Goal: Task Accomplishment & Management: Use online tool/utility

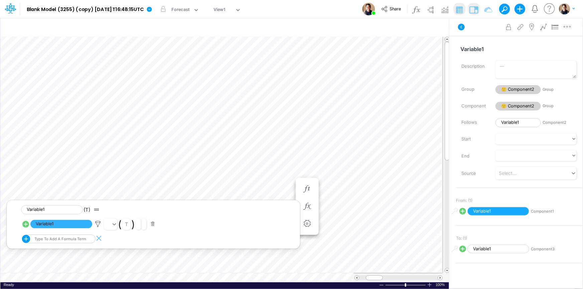
scroll to position [3, 0]
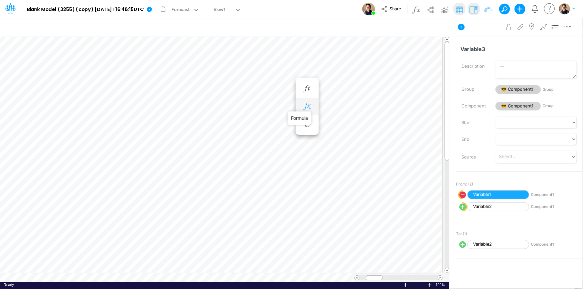
click at [306, 108] on icon "button" at bounding box center [307, 106] width 10 height 7
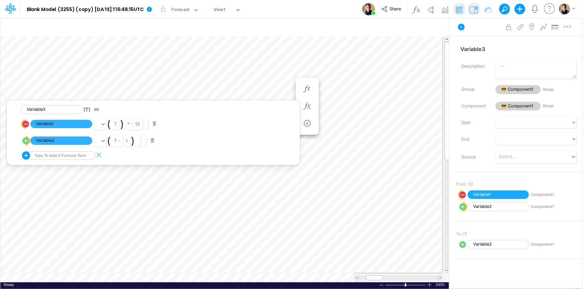
click at [302, 4] on div "Model Blank Model (3255) (copy) 2025-08-25T16:48:15UTC Edit model settings Dupl…" at bounding box center [291, 9] width 525 height 18
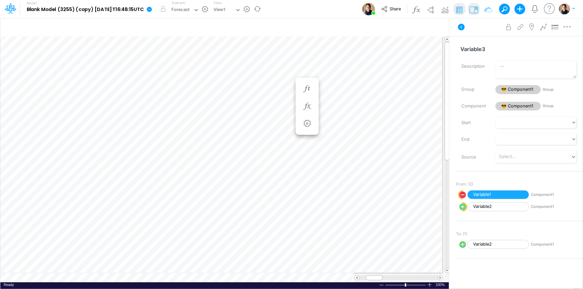
click at [152, 10] on icon at bounding box center [149, 9] width 6 height 6
click at [152, 8] on icon at bounding box center [149, 9] width 5 height 5
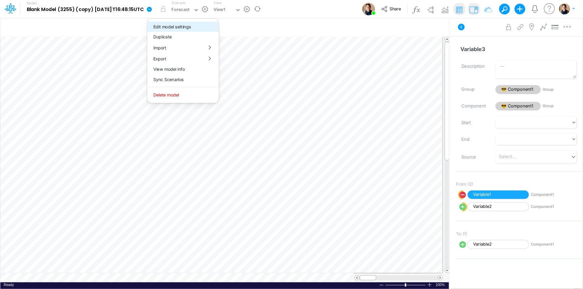
click at [197, 22] on button "Edit model settings" at bounding box center [182, 27] width 71 height 10
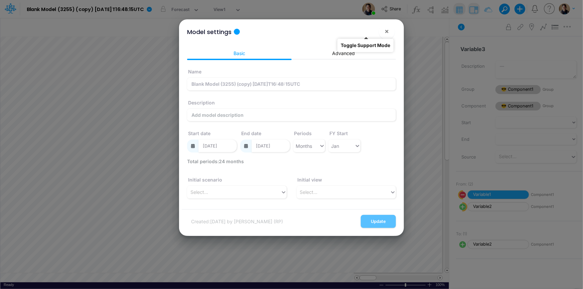
click at [368, 33] on button "!" at bounding box center [365, 33] width 8 height 8
click at [366, 32] on button "!" at bounding box center [365, 33] width 8 height 8
click at [390, 29] on button "×" at bounding box center [387, 31] width 16 height 16
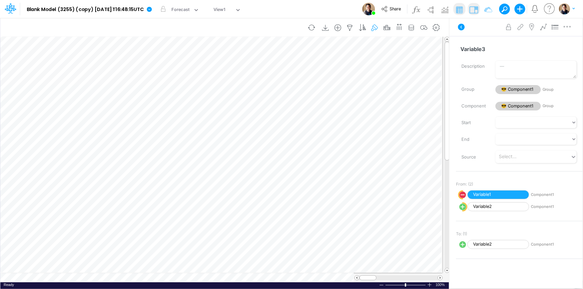
scroll to position [3, 0]
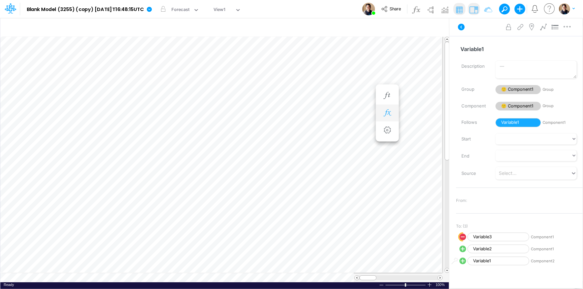
click at [388, 114] on icon "button" at bounding box center [387, 113] width 10 height 7
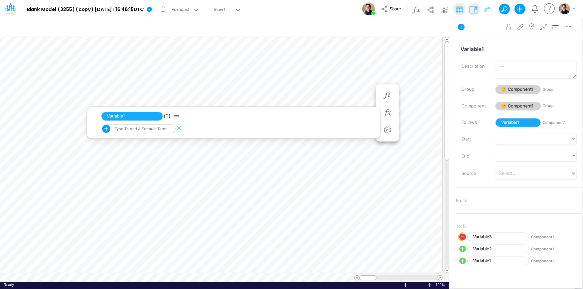
scroll to position [3, 0]
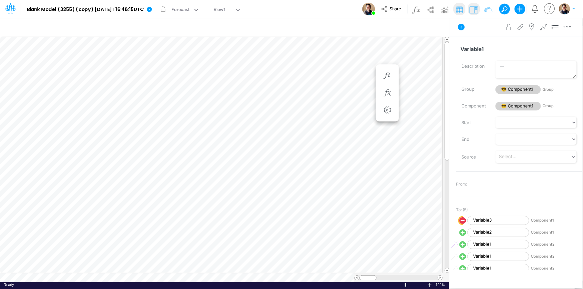
scroll to position [3, 0]
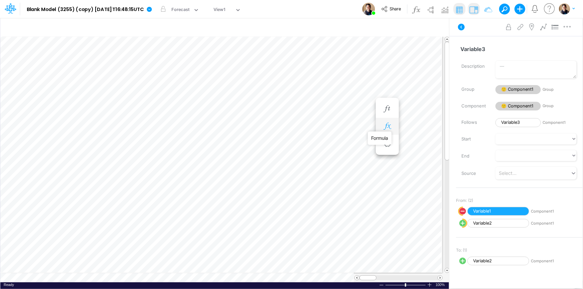
click at [390, 124] on icon "button" at bounding box center [387, 126] width 10 height 7
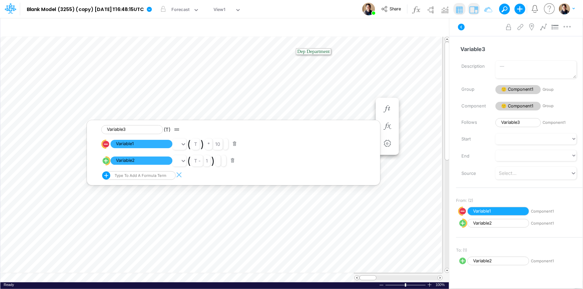
click at [297, 9] on div "Model Blank Model (3255) (copy) 2025-08-25T16:48:15UTC Edit model settings Dupl…" at bounding box center [291, 9] width 525 height 18
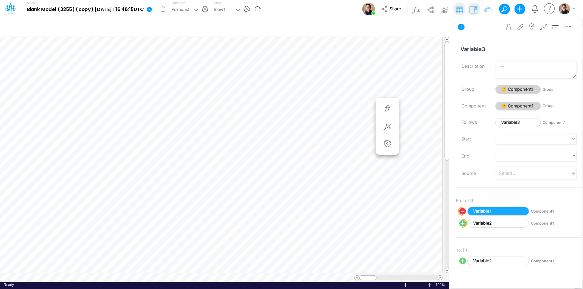
click at [152, 8] on icon at bounding box center [149, 9] width 5 height 5
click at [200, 70] on button "View model info" at bounding box center [182, 69] width 71 height 10
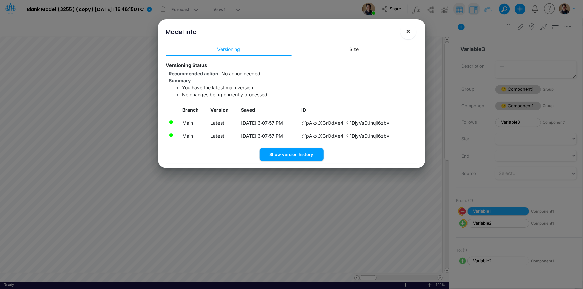
click at [408, 35] on button "×" at bounding box center [408, 31] width 16 height 16
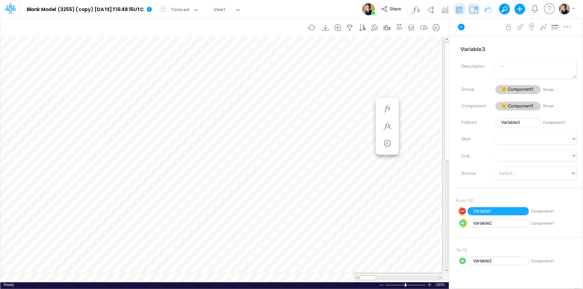
scroll to position [3, 0]
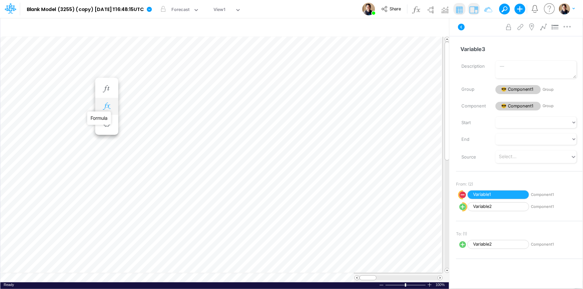
click at [109, 104] on icon "button" at bounding box center [107, 106] width 10 height 7
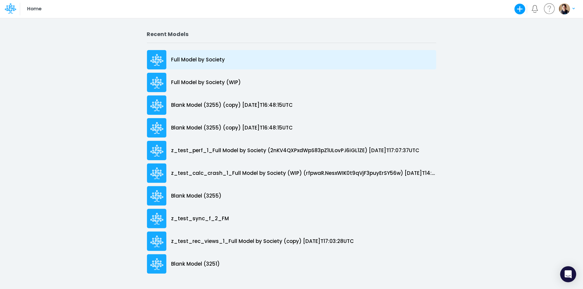
click at [204, 58] on p "Full Model by Society" at bounding box center [198, 60] width 54 height 8
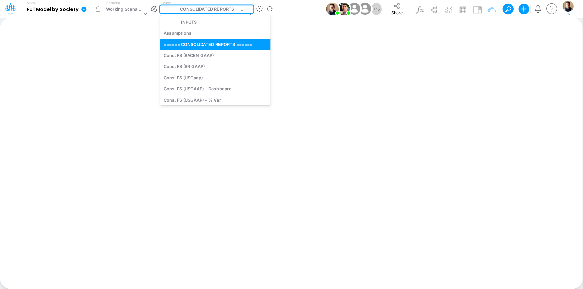
click at [218, 8] on div "====== CONSOLIDATED REPORTS ======" at bounding box center [205, 10] width 84 height 8
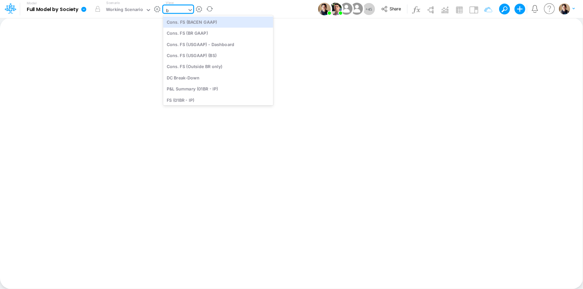
type input "bs"
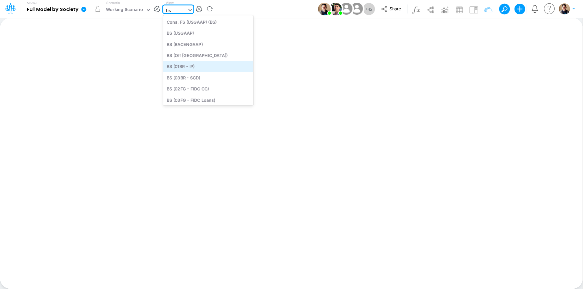
click at [208, 64] on div "BS (01BR - IP)" at bounding box center [208, 66] width 90 height 11
type input "BS (01BR - IP)"
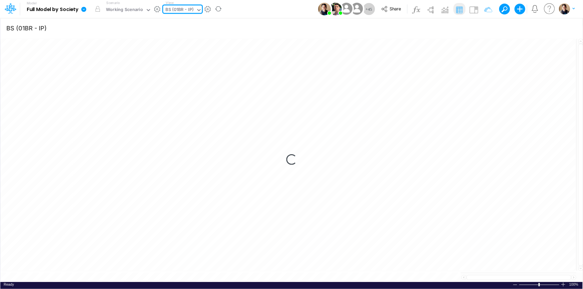
click at [84, 10] on icon at bounding box center [84, 9] width 6 height 6
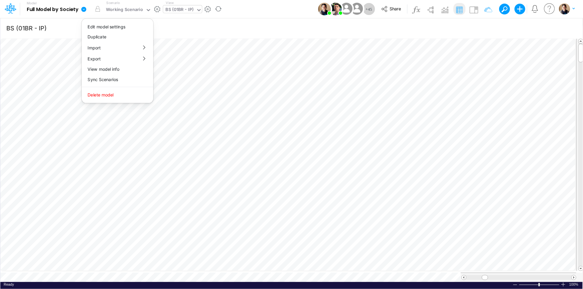
click at [83, 9] on icon at bounding box center [84, 9] width 6 height 6
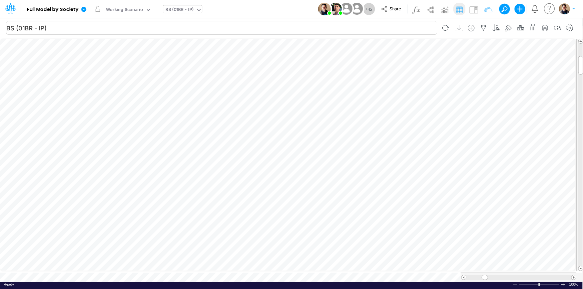
scroll to position [3, 0]
click at [162, 104] on icon "button" at bounding box center [161, 106] width 10 height 7
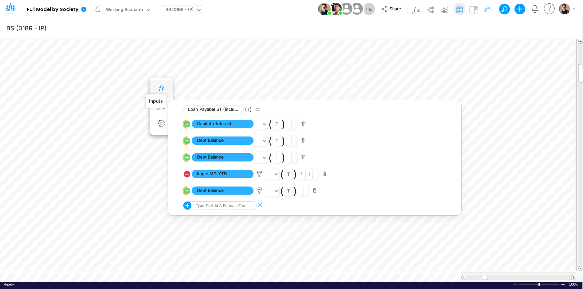
click at [156, 91] on icon "button" at bounding box center [161, 89] width 10 height 7
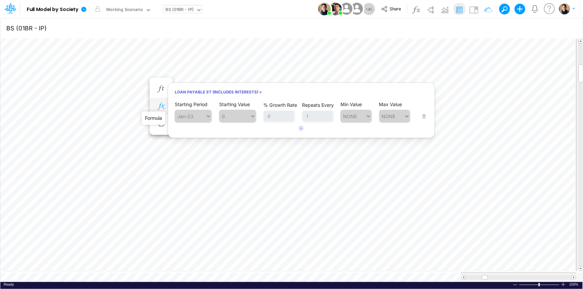
click at [163, 105] on icon "button" at bounding box center [161, 106] width 10 height 7
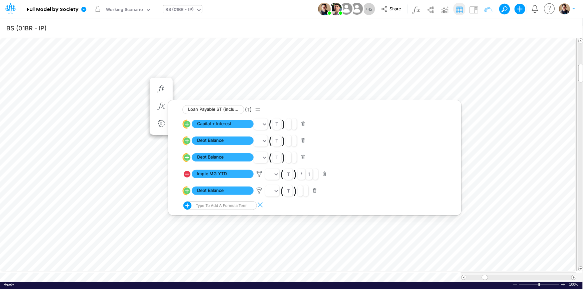
click at [175, 11] on div "BS (01BR - IP)" at bounding box center [180, 10] width 28 height 8
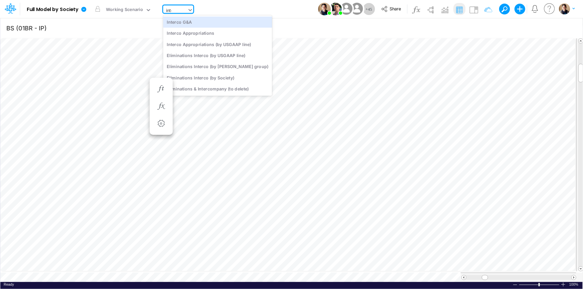
type input "inter"
click at [204, 22] on div "Interco G&A" at bounding box center [217, 21] width 109 height 11
type input "Intercos G&A"
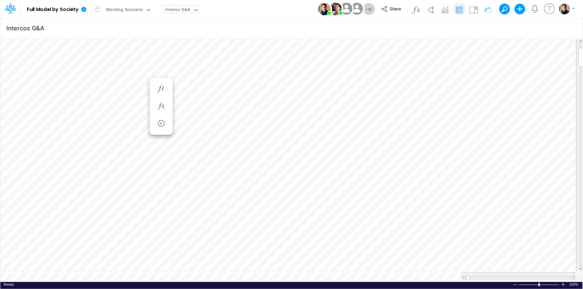
scroll to position [3, 0]
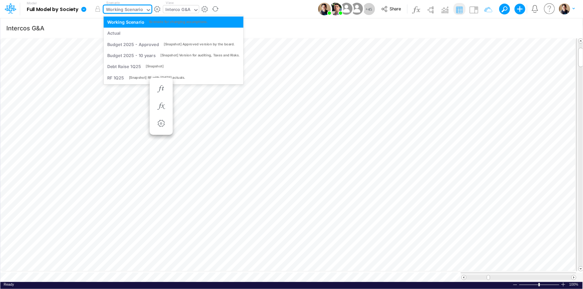
click at [117, 11] on div "Working Scenario" at bounding box center [124, 10] width 37 height 8
click at [121, 31] on div "Actual" at bounding box center [173, 33] width 133 height 6
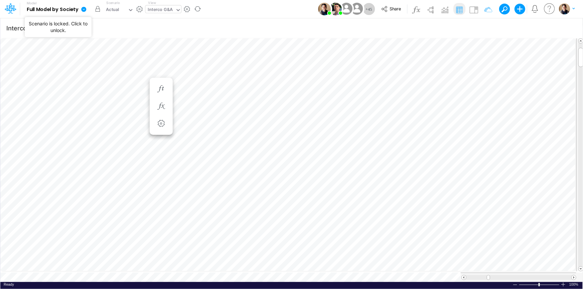
click at [96, 11] on button "button" at bounding box center [98, 9] width 12 height 12
click at [113, 10] on div "Actual" at bounding box center [112, 10] width 13 height 8
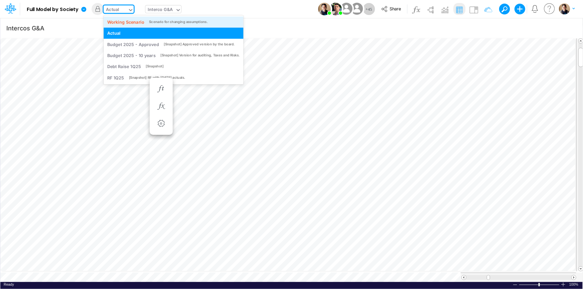
click at [118, 17] on div "Working Scenario Scenario for changing assumptions." at bounding box center [174, 21] width 140 height 11
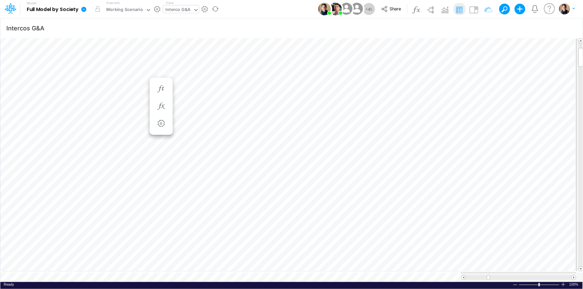
scroll to position [3, 0]
click at [439, 190] on icon "button" at bounding box center [437, 189] width 10 height 7
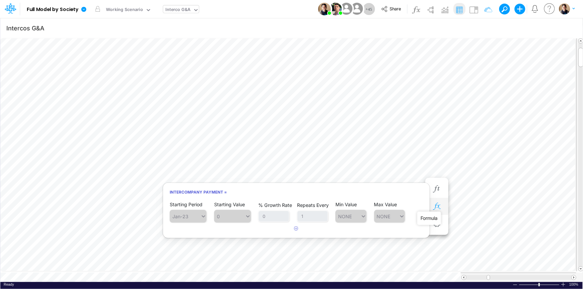
click at [438, 205] on icon "button" at bounding box center [437, 206] width 10 height 7
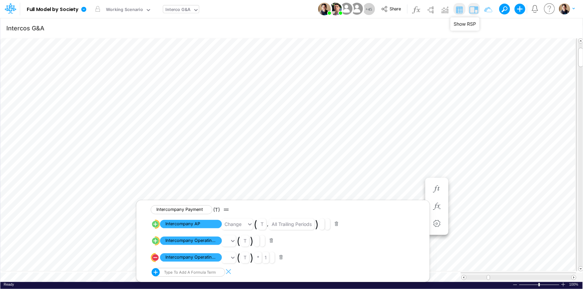
click at [474, 7] on img at bounding box center [473, 9] width 11 height 11
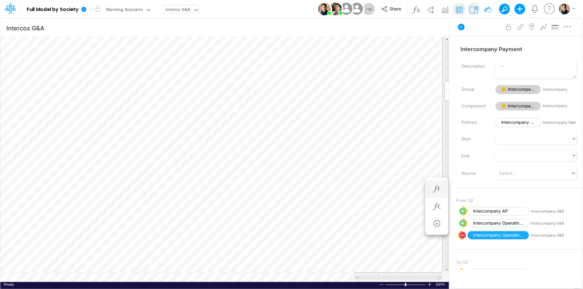
scroll to position [3, 0]
click at [435, 119] on icon "button" at bounding box center [437, 122] width 10 height 7
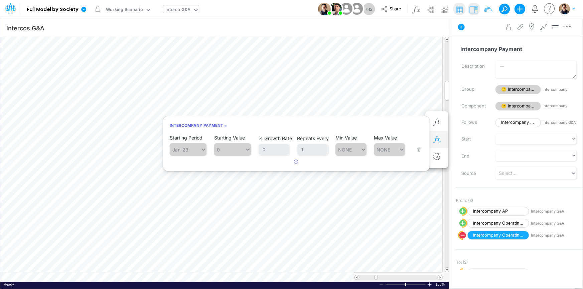
click at [442, 137] on button "button" at bounding box center [437, 139] width 12 height 13
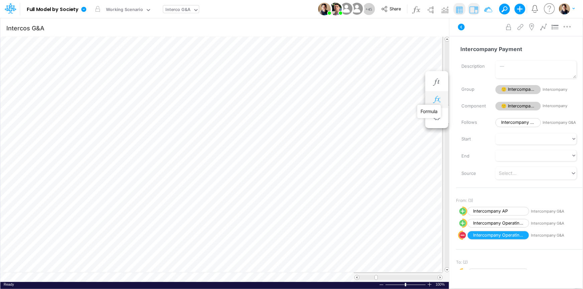
click at [438, 98] on icon "button" at bounding box center [437, 99] width 10 height 7
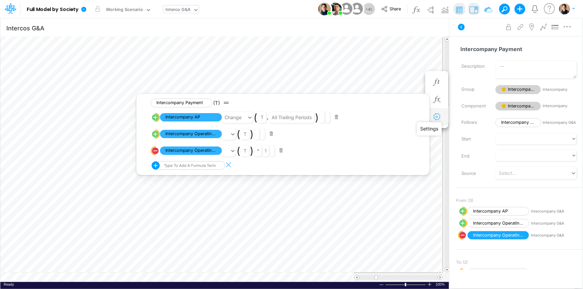
click at [441, 119] on icon "button" at bounding box center [437, 117] width 10 height 7
select select "sum"
select select "field"
select select "Number"
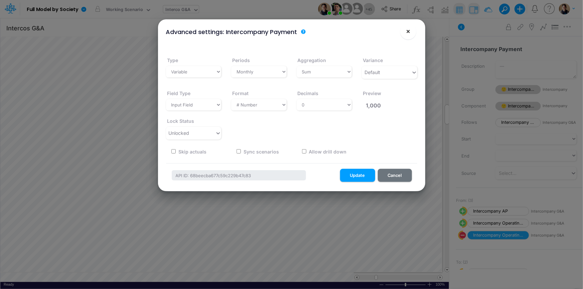
click at [409, 34] on span "×" at bounding box center [408, 31] width 4 height 8
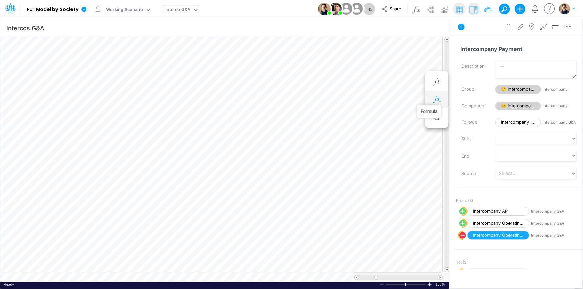
click at [437, 97] on icon "button" at bounding box center [437, 99] width 10 height 7
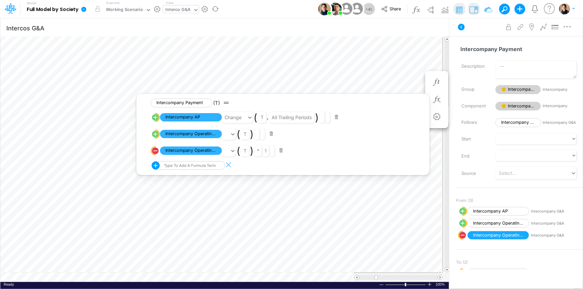
click at [85, 7] on icon at bounding box center [83, 9] width 5 height 5
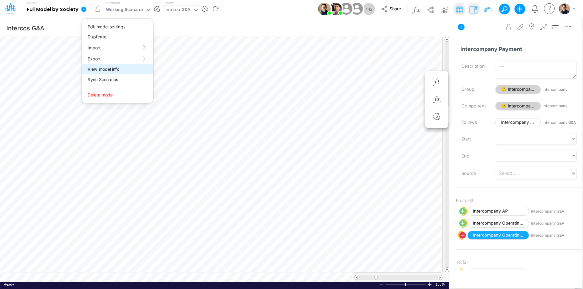
click at [131, 68] on button "View model info" at bounding box center [117, 69] width 71 height 10
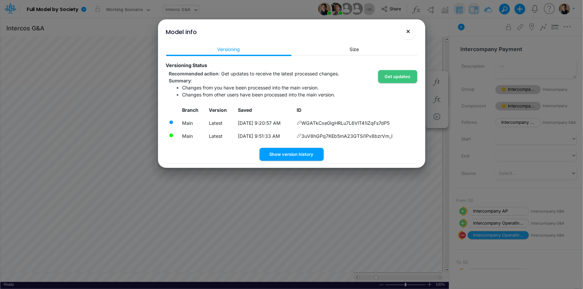
click at [410, 32] on span "×" at bounding box center [408, 31] width 4 height 8
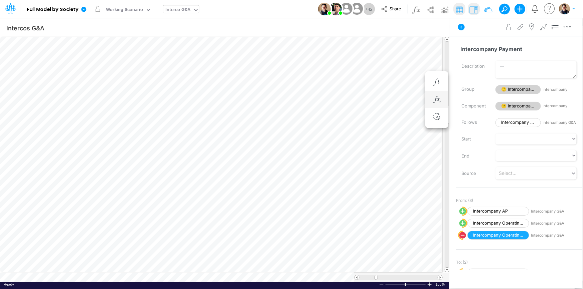
click at [443, 100] on li at bounding box center [436, 99] width 23 height 17
click at [442, 101] on button "button" at bounding box center [437, 99] width 12 height 13
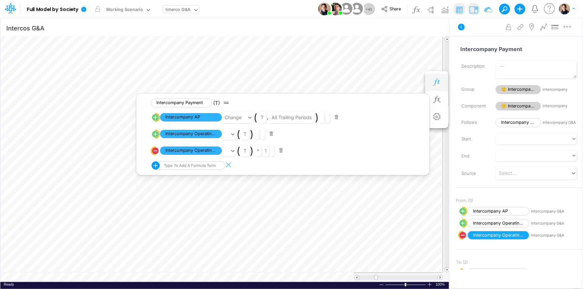
click at [440, 84] on icon "button" at bounding box center [437, 82] width 10 height 7
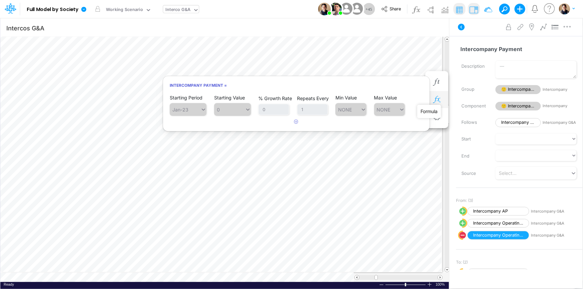
click at [439, 99] on icon "button" at bounding box center [437, 99] width 10 height 7
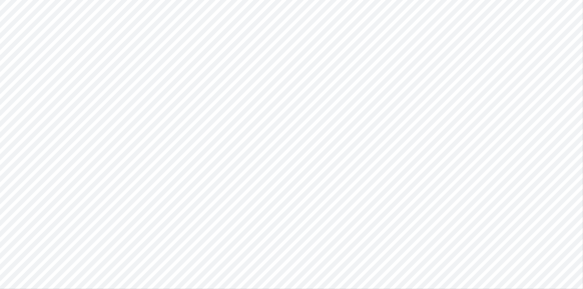
type input "Intercos G&A"
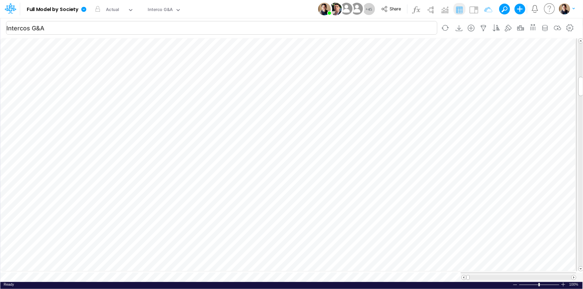
scroll to position [3, 0]
click at [574, 276] on span at bounding box center [574, 278] width 4 height 4
click at [518, 127] on icon "button" at bounding box center [517, 129] width 10 height 7
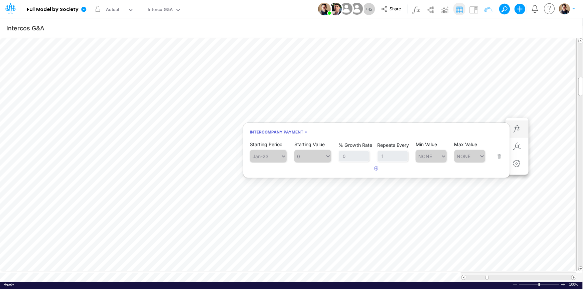
scroll to position [3, 0]
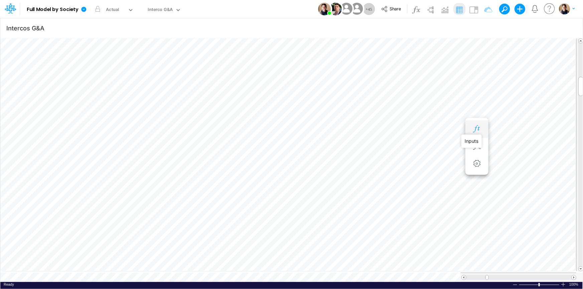
click at [476, 129] on icon "button" at bounding box center [477, 129] width 10 height 7
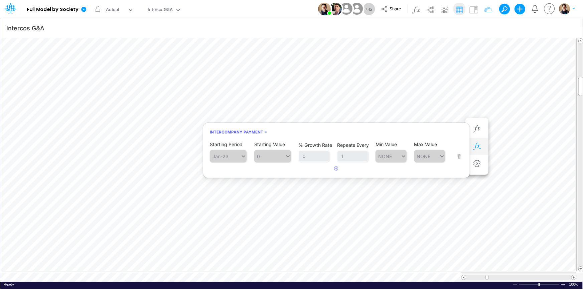
click at [480, 146] on icon "button" at bounding box center [477, 146] width 10 height 7
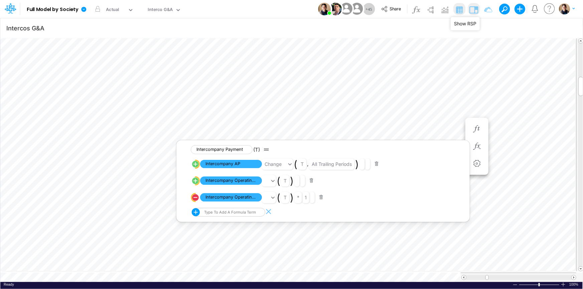
click at [476, 7] on img at bounding box center [473, 9] width 11 height 11
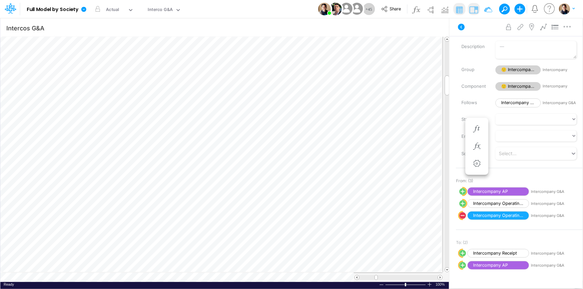
scroll to position [30, 0]
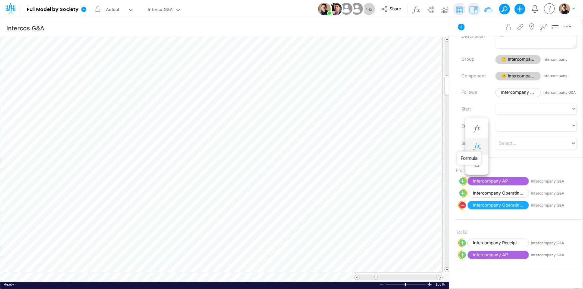
click at [479, 144] on icon "button" at bounding box center [477, 146] width 10 height 7
click at [397, 98] on icon "button" at bounding box center [397, 99] width 10 height 7
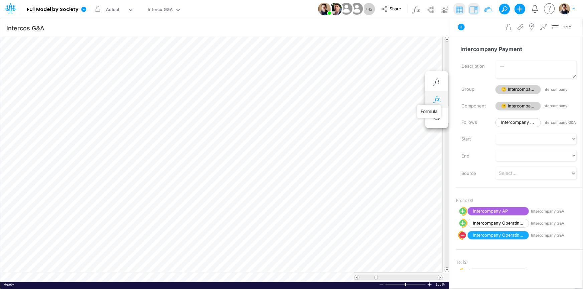
click at [439, 97] on icon "button" at bounding box center [437, 99] width 10 height 7
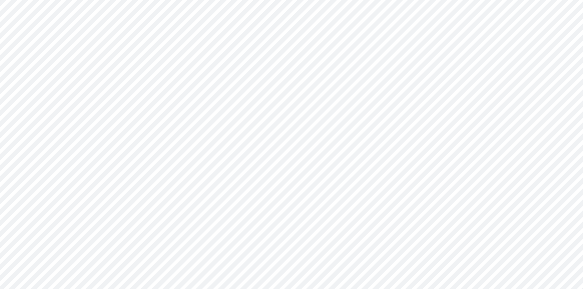
type input "Intercos G&A"
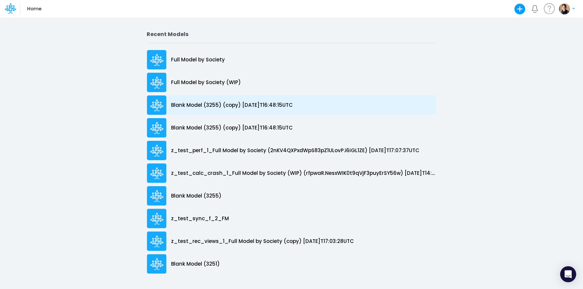
drag, startPoint x: 264, startPoint y: 126, endPoint x: 267, endPoint y: 107, distance: 19.6
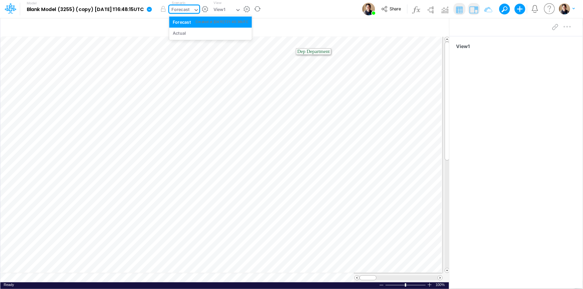
click at [190, 7] on div "Forecast" at bounding box center [181, 10] width 18 height 8
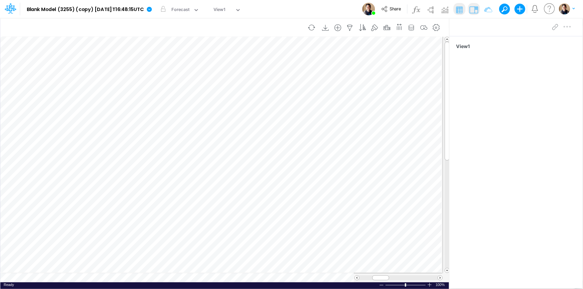
scroll to position [3, 0]
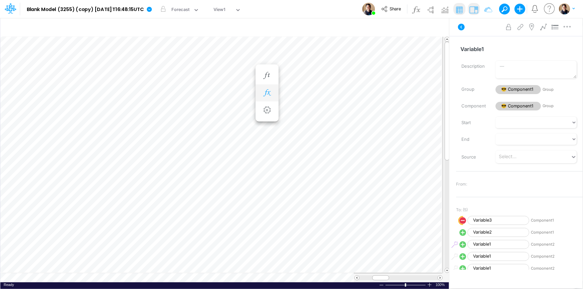
click at [268, 91] on icon "button" at bounding box center [267, 93] width 10 height 7
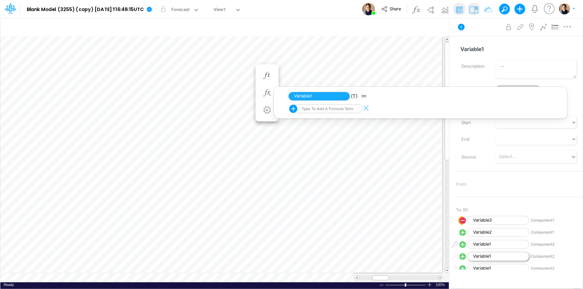
scroll to position [60, 0]
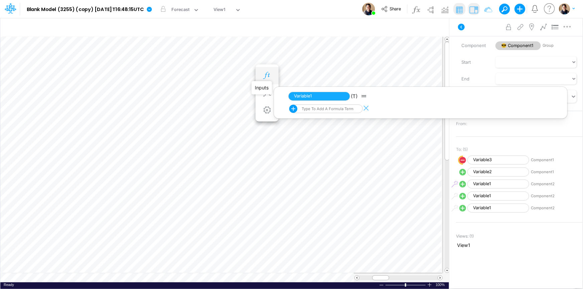
click at [266, 75] on icon "button" at bounding box center [267, 75] width 10 height 7
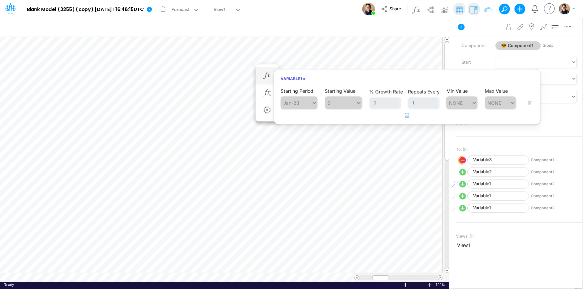
click at [406, 116] on icon "button" at bounding box center [407, 115] width 4 height 4
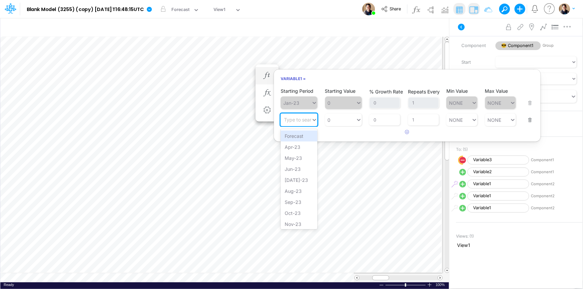
click at [313, 119] on icon at bounding box center [314, 120] width 6 height 7
click at [302, 136] on div "Forecast" at bounding box center [299, 136] width 37 height 11
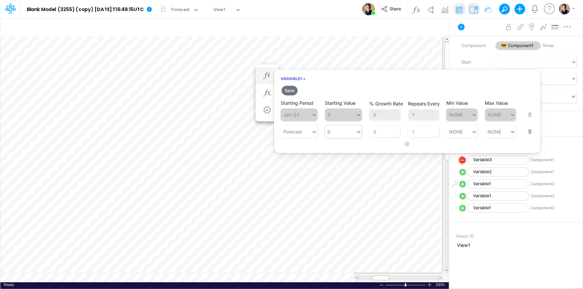
type input "0"
click at [339, 130] on div "0 0" at bounding box center [340, 132] width 31 height 10
click at [337, 147] on div "LATEST" at bounding box center [343, 147] width 37 height 11
click at [372, 131] on input "0" at bounding box center [384, 131] width 31 height 11
type input "10"
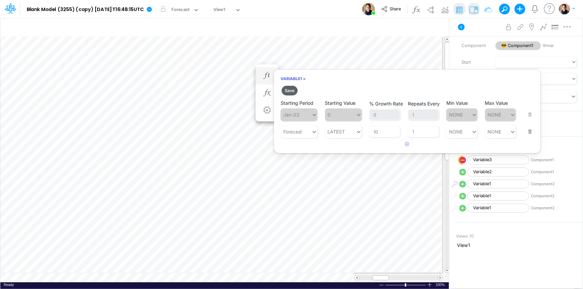
click at [291, 92] on button "Save" at bounding box center [290, 91] width 16 height 10
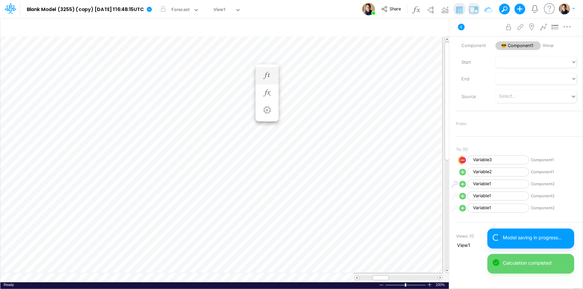
scroll to position [3, 0]
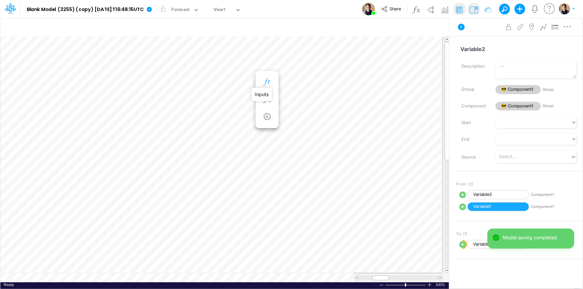
click at [268, 82] on icon "button" at bounding box center [267, 82] width 10 height 7
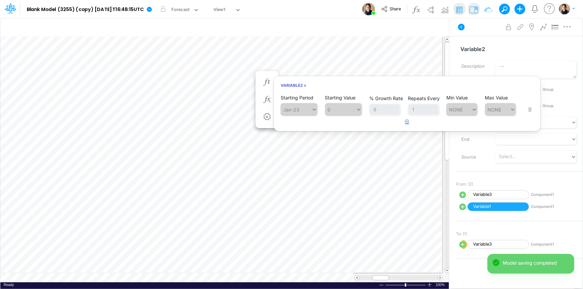
click at [410, 122] on button "button" at bounding box center [407, 122] width 13 height 11
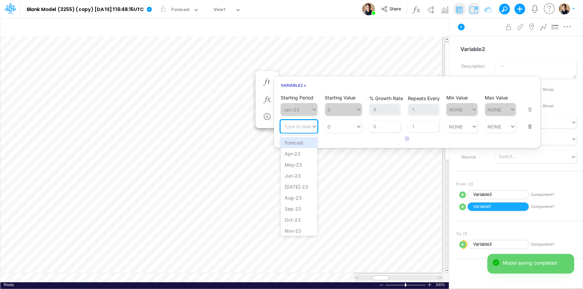
click at [296, 125] on div "Type to search..." at bounding box center [302, 127] width 37 height 6
click at [298, 141] on div "Forecast" at bounding box center [299, 142] width 37 height 11
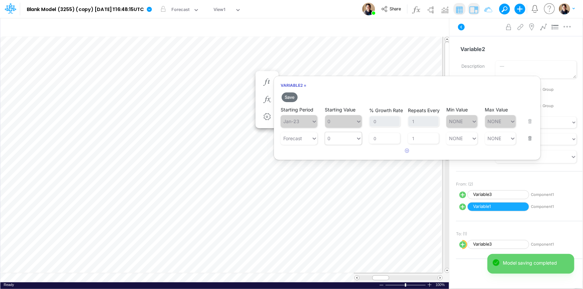
type input "0"
click at [345, 134] on div "0 0" at bounding box center [340, 139] width 31 height 10
click at [340, 155] on div "LATEST" at bounding box center [343, 154] width 37 height 11
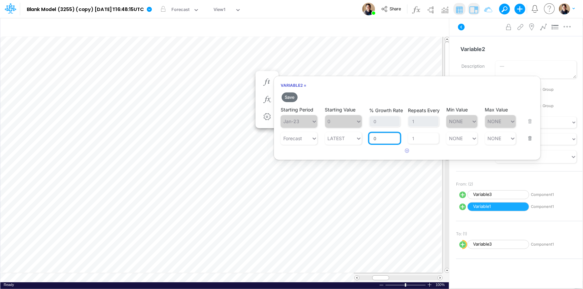
drag, startPoint x: 371, startPoint y: 139, endPoint x: 398, endPoint y: 138, distance: 26.1
click at [371, 139] on input "0" at bounding box center [384, 138] width 31 height 11
click at [291, 98] on button "Save" at bounding box center [290, 98] width 16 height 10
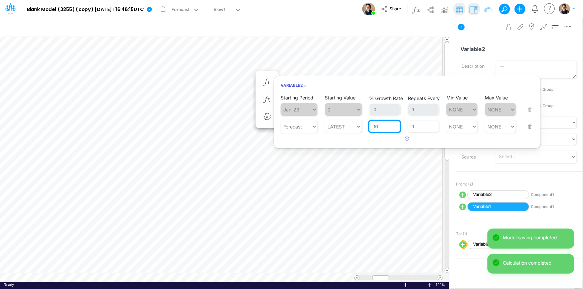
click at [384, 128] on input "10" at bounding box center [384, 126] width 31 height 11
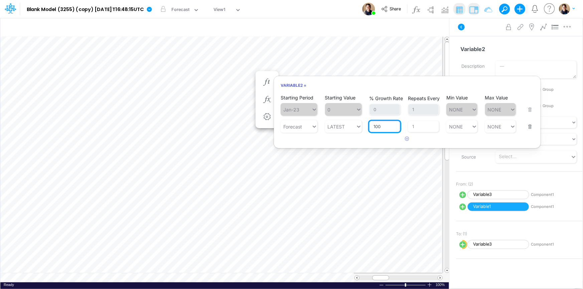
type input "100"
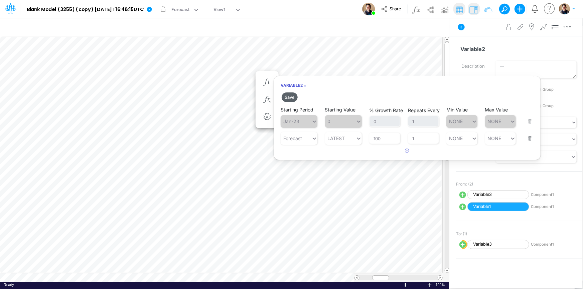
click at [291, 98] on button "Save" at bounding box center [290, 98] width 16 height 10
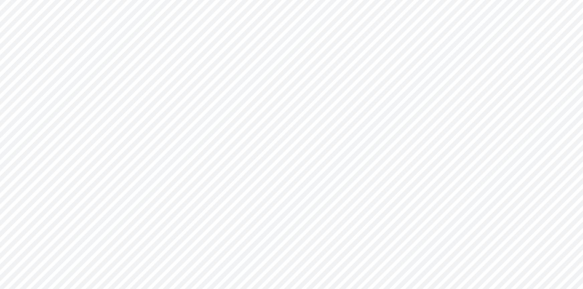
type input "0"
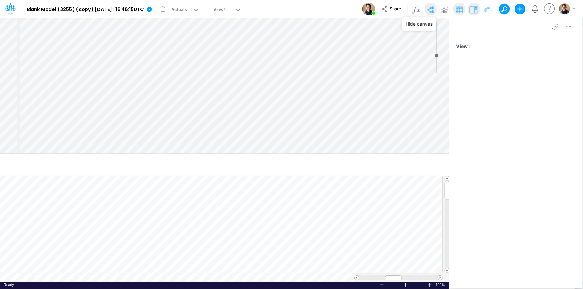
click at [426, 7] on img at bounding box center [430, 9] width 11 height 11
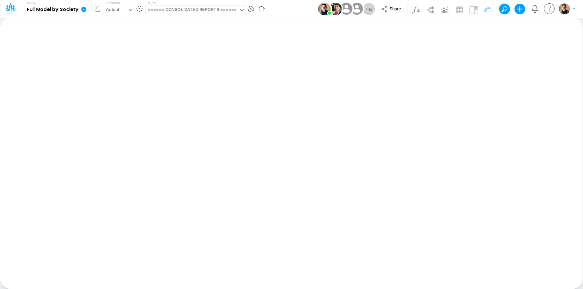
click at [186, 10] on div "====== CONSOLIDATED REPORTS ======" at bounding box center [192, 10] width 89 height 8
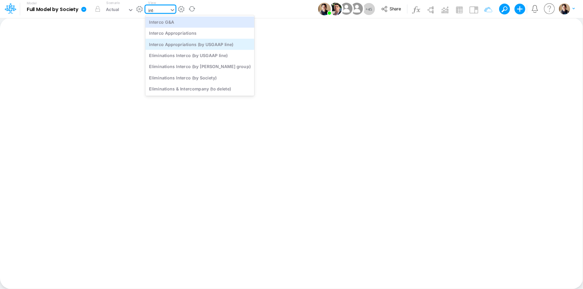
type input "inter"
click at [196, 23] on div "Interco G&A" at bounding box center [199, 21] width 109 height 11
type input "Intercos G&A"
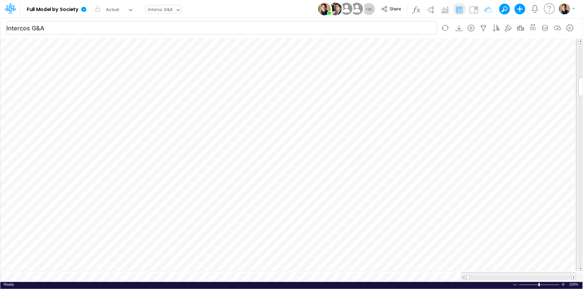
scroll to position [3, 0]
click at [476, 10] on img at bounding box center [473, 9] width 11 height 11
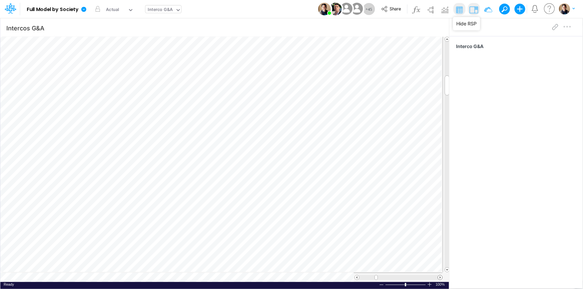
click at [441, 277] on span at bounding box center [440, 278] width 4 height 4
click at [358, 277] on span at bounding box center [357, 278] width 4 height 4
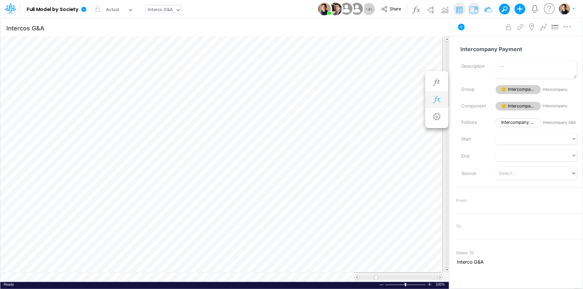
click at [441, 100] on icon "button" at bounding box center [437, 99] width 10 height 7
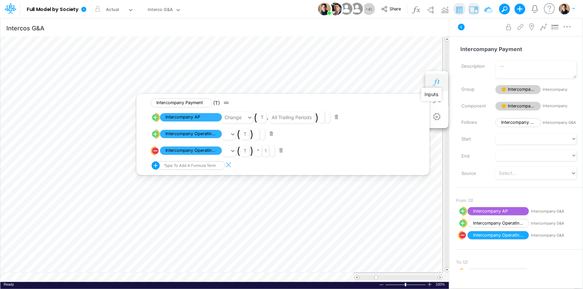
click at [439, 84] on icon "button" at bounding box center [437, 82] width 10 height 7
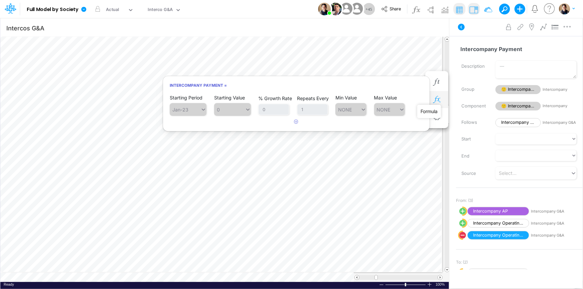
click at [438, 99] on icon "button" at bounding box center [437, 99] width 10 height 7
